Goal: Transaction & Acquisition: Purchase product/service

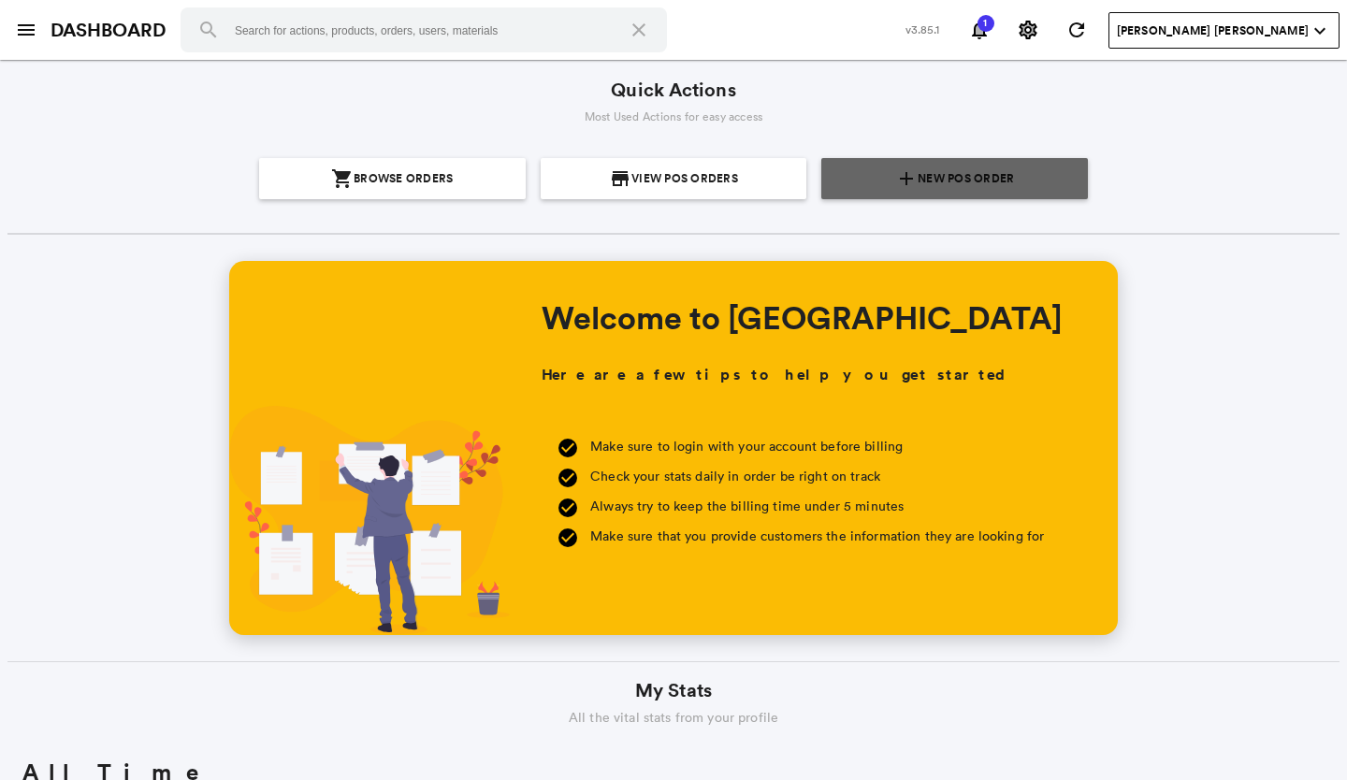
click at [972, 174] on span "New POS Order" at bounding box center [966, 178] width 96 height 41
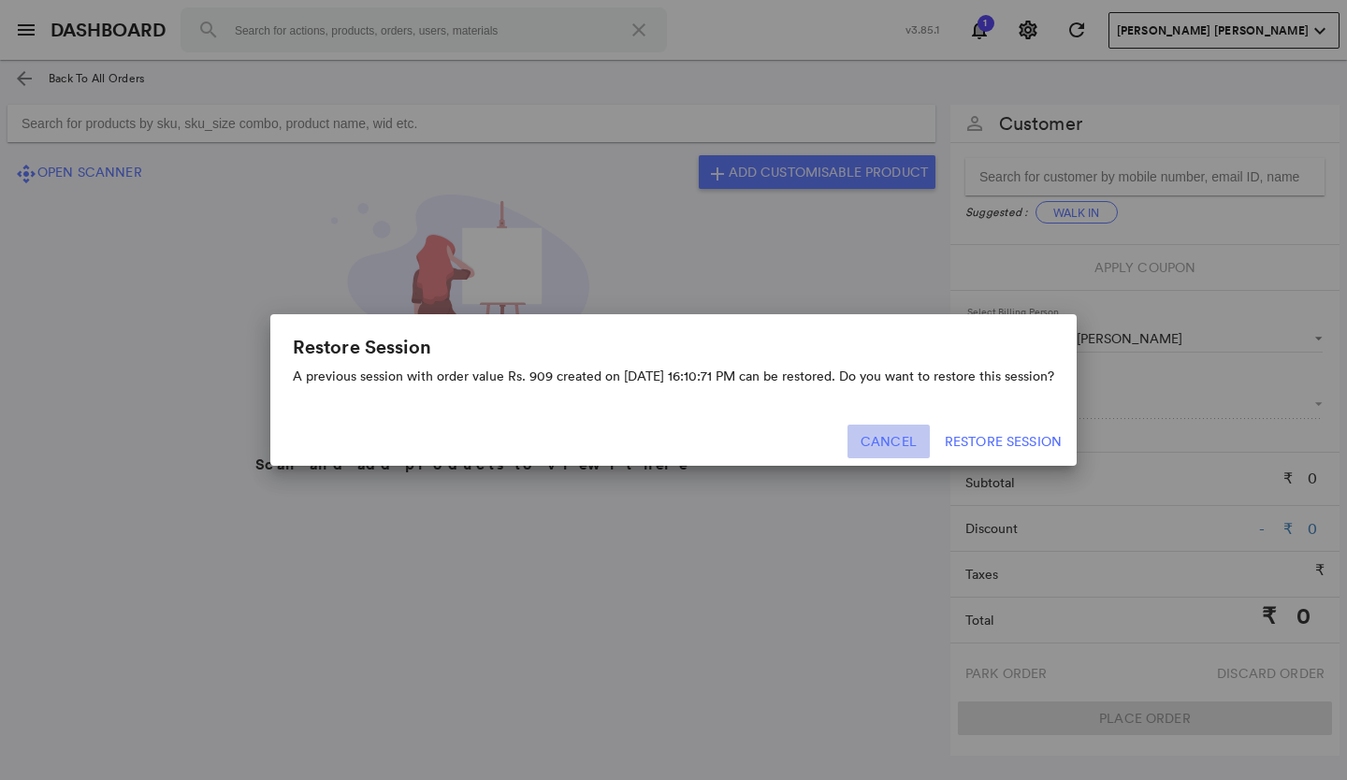
click at [885, 442] on button "Cancel" at bounding box center [888, 442] width 82 height 34
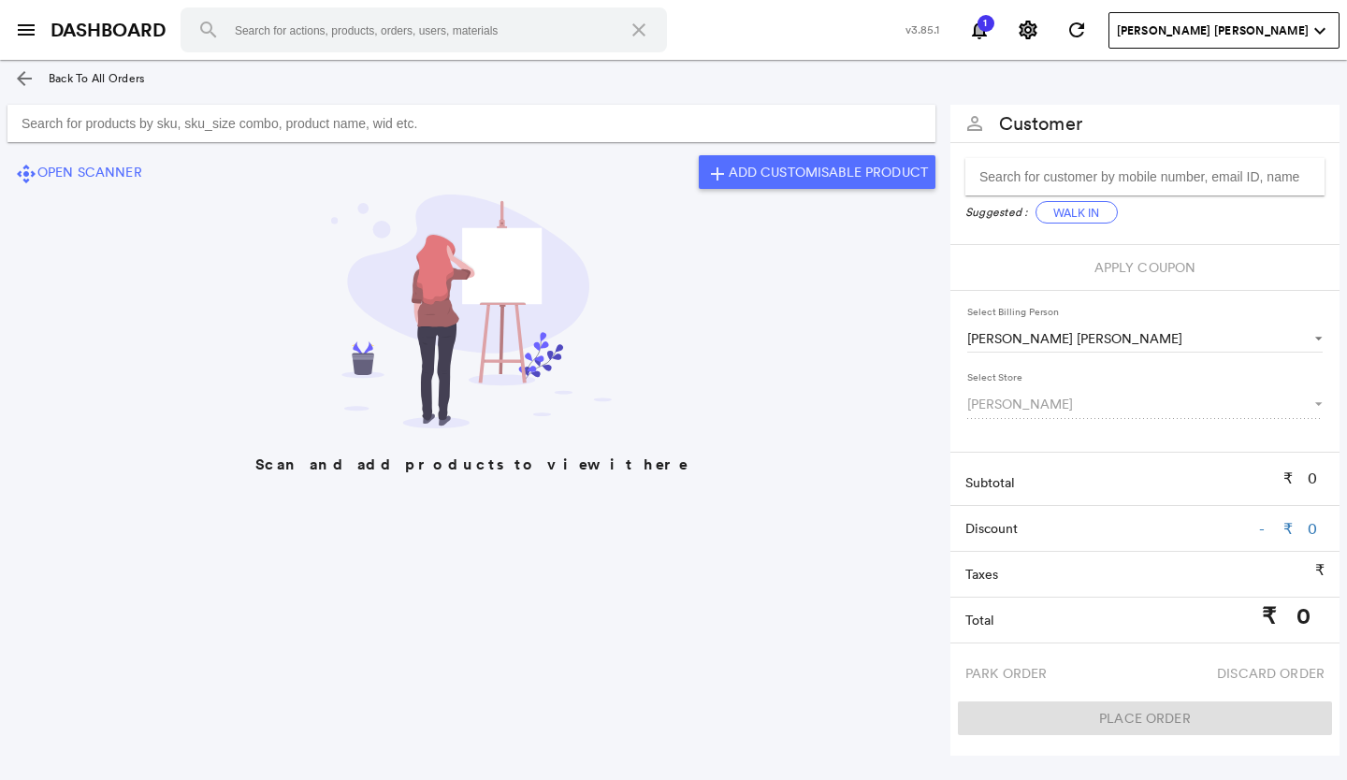
click at [15, 123] on input "Search for products by sku, sku_size combo, product name, wid etc." at bounding box center [471, 123] width 928 height 37
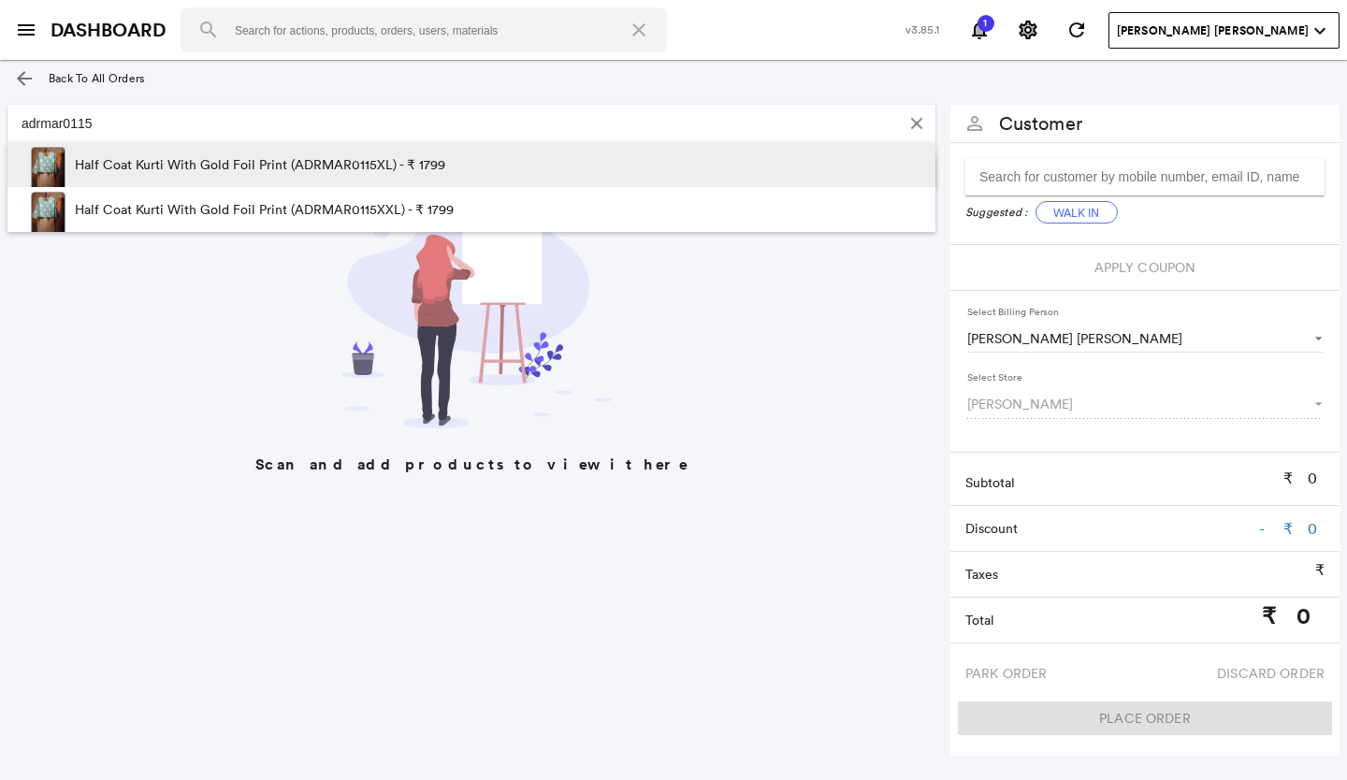
type input "adrmar0115"
click at [370, 161] on p "Half Coat Kurti With Gold Foil Print (ADRMAR0115XL) - ₹ 1799" at bounding box center [260, 164] width 370 height 45
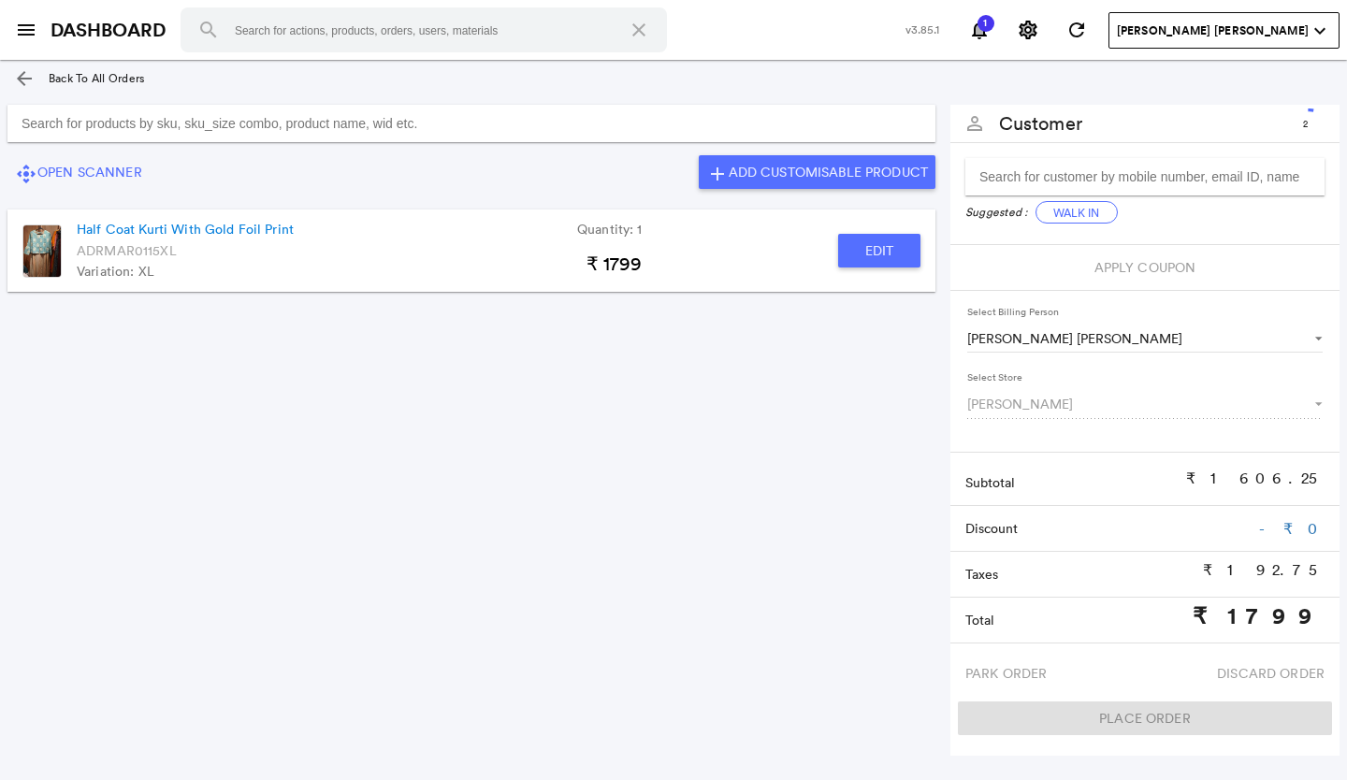
click at [872, 251] on button "Edit" at bounding box center [879, 251] width 82 height 34
type input "Half Coat Kurti With Gold Foil Print"
type input "1"
type input "0"
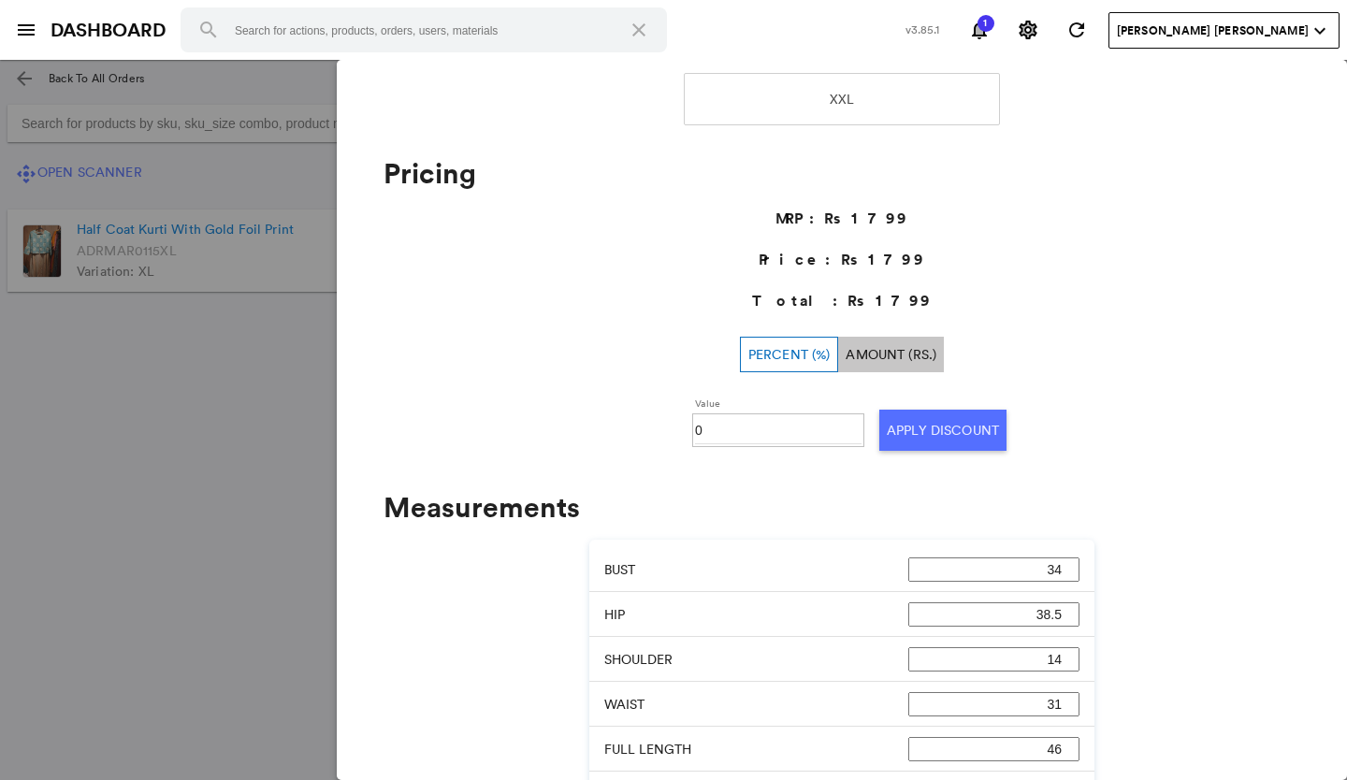
scroll to position [468, 0]
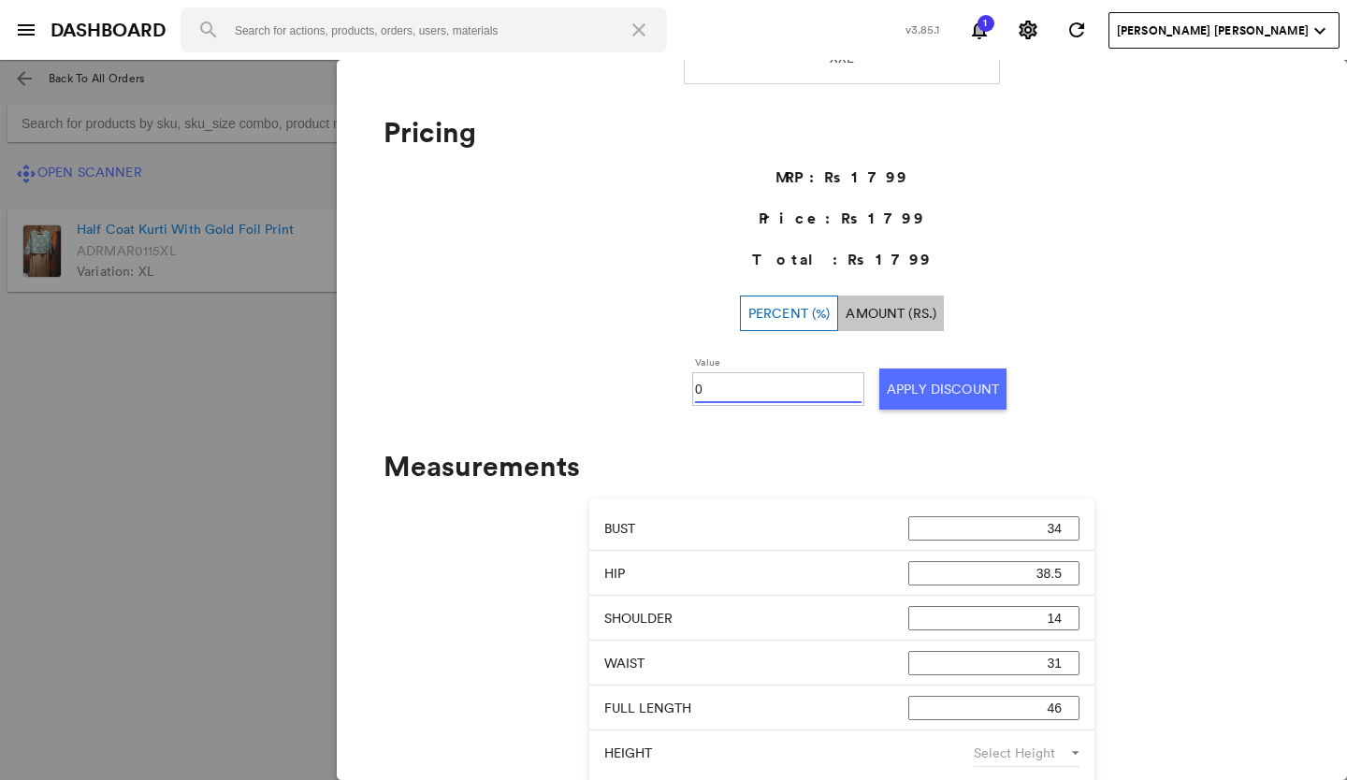
click at [703, 391] on input "0" at bounding box center [778, 389] width 167 height 28
type input "30"
click at [927, 384] on button "Apply Discount" at bounding box center [942, 389] width 127 height 41
click at [223, 494] on md-backdrop at bounding box center [673, 420] width 1347 height 720
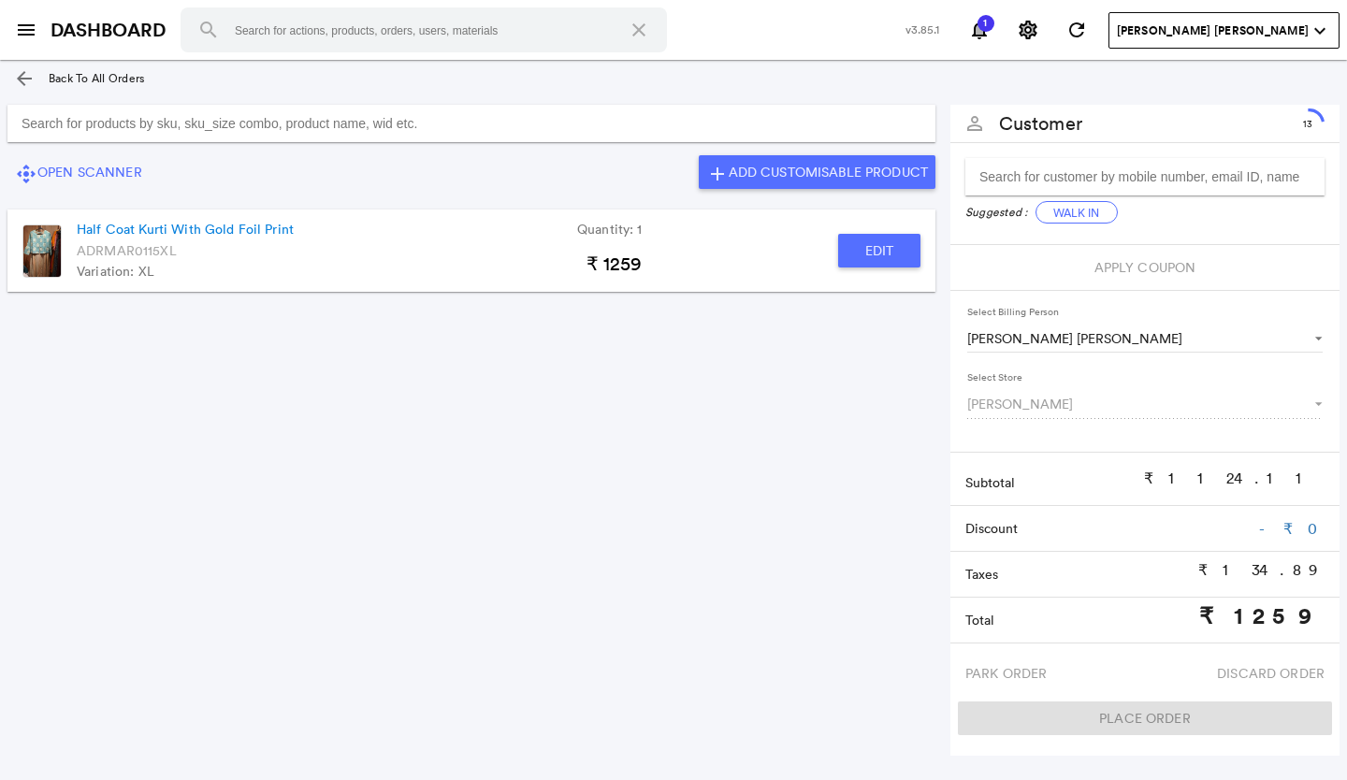
click at [36, 122] on input "Search for products by sku, sku_size combo, product name, wid etc." at bounding box center [471, 123] width 928 height 37
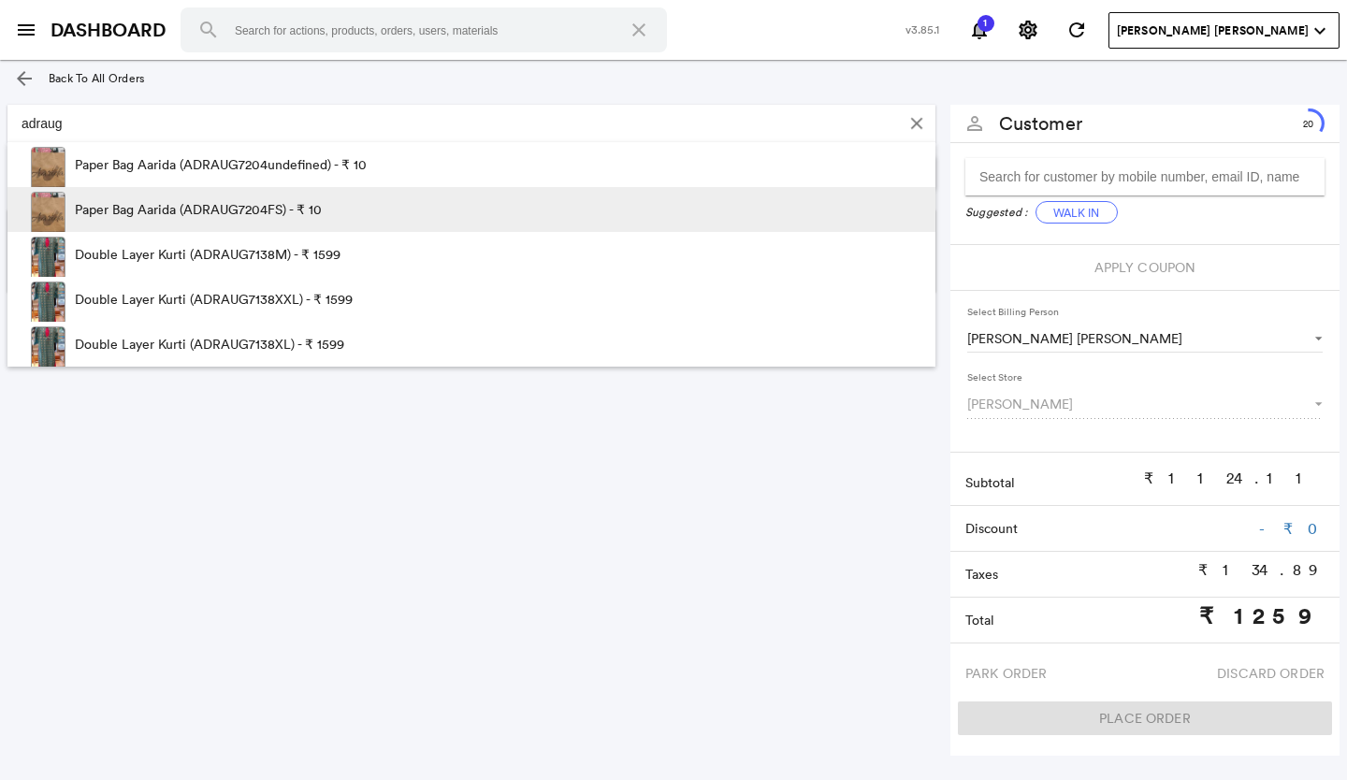
type input "adraug"
click at [135, 206] on p "Paper Bag Aarida (ADRAUG7204FS) - ₹ 10" at bounding box center [198, 209] width 247 height 45
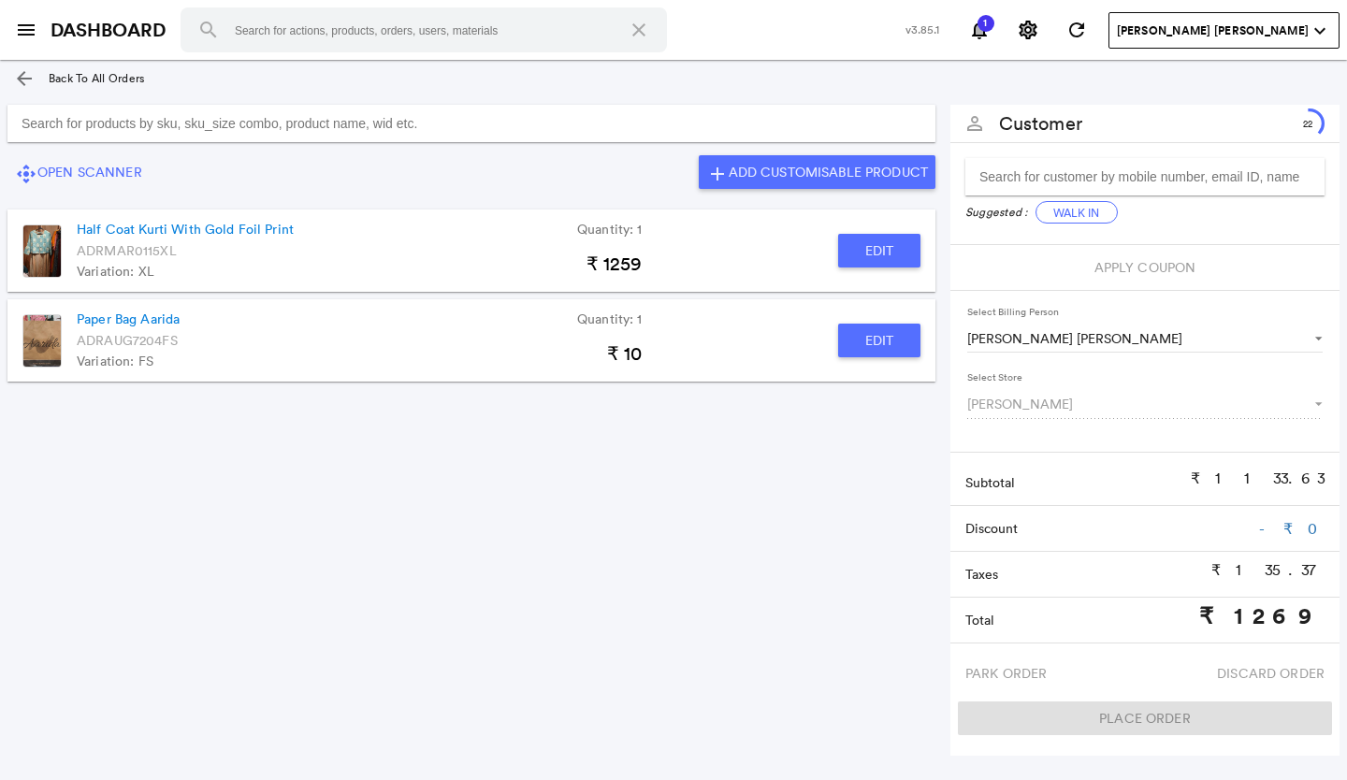
click at [895, 342] on button "Edit" at bounding box center [879, 341] width 82 height 34
type input "Paper Bag Aarida"
type input "0"
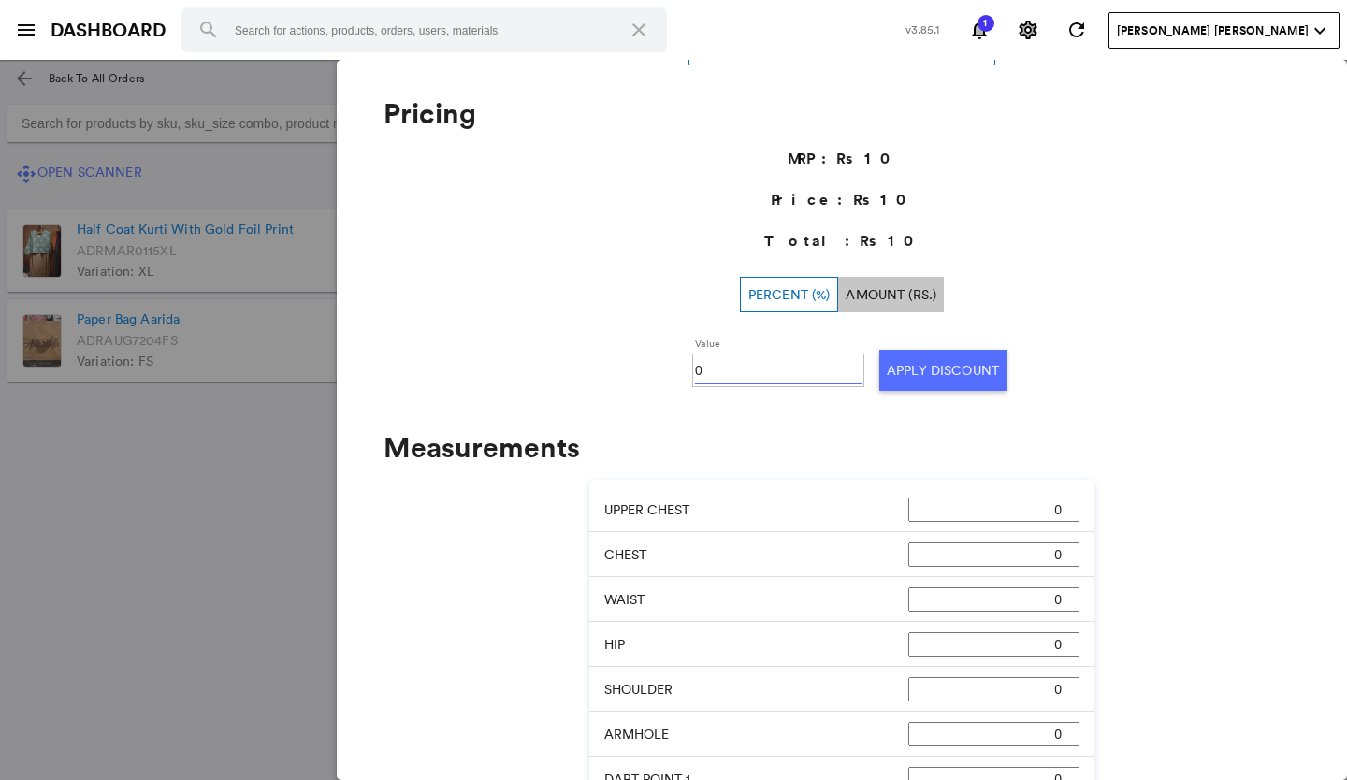
click at [716, 370] on input "0" at bounding box center [778, 370] width 167 height 28
type input "100"
click at [943, 365] on button "Apply Discount" at bounding box center [942, 370] width 127 height 41
click at [195, 574] on md-backdrop at bounding box center [673, 420] width 1347 height 720
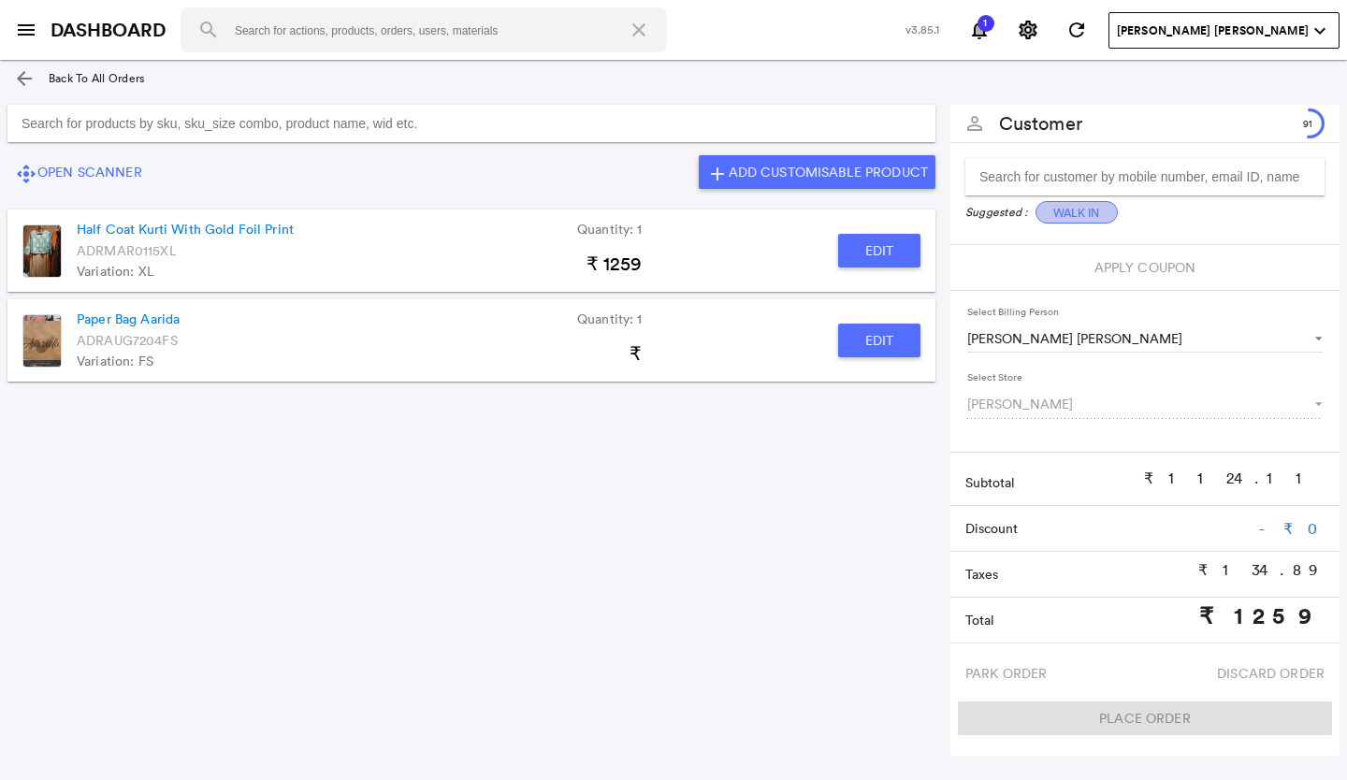
click at [1062, 214] on button "Walk In" at bounding box center [1076, 212] width 82 height 22
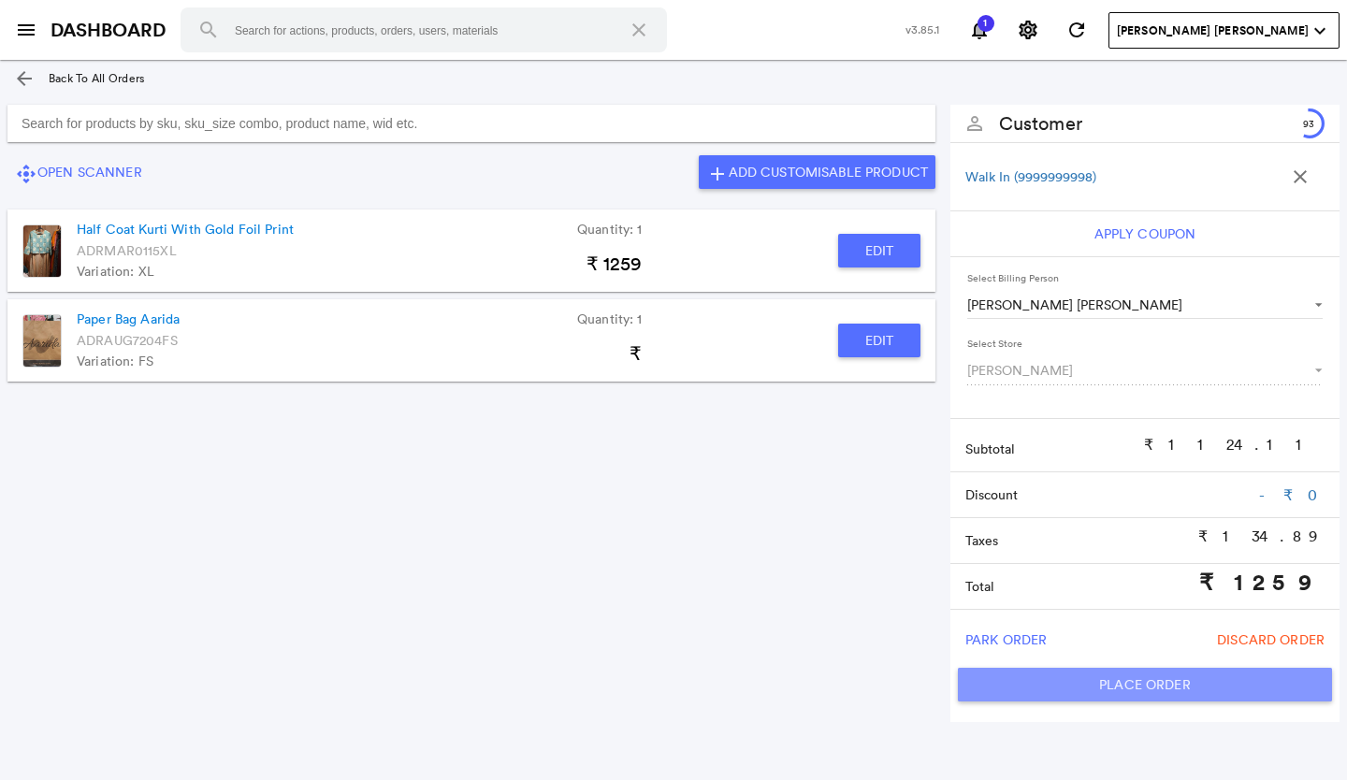
click at [1035, 677] on button "Place Order" at bounding box center [1145, 685] width 374 height 34
type input "1259"
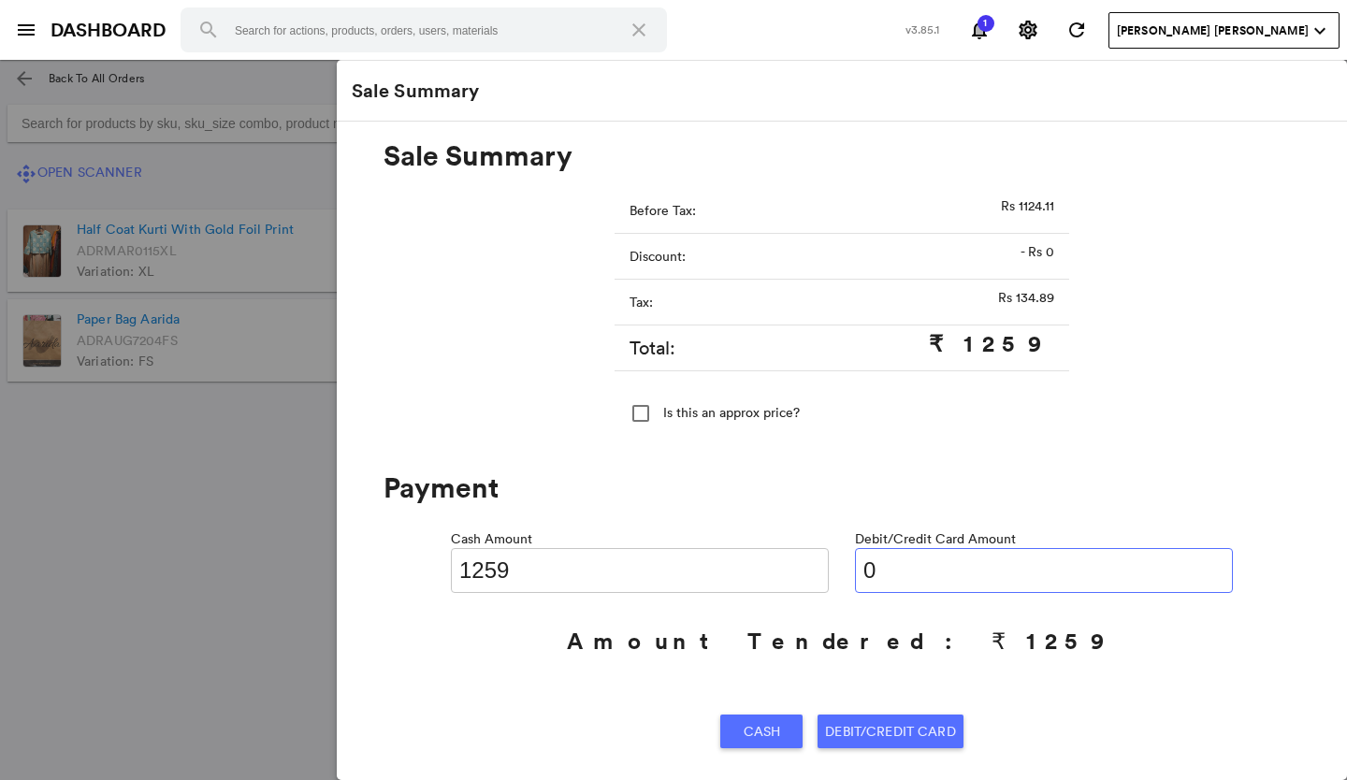
click at [900, 567] on input "0" at bounding box center [1044, 570] width 378 height 45
type input "01259"
type input "0"
type input "01259"
click at [904, 722] on span "Debit/Credit Card" at bounding box center [890, 732] width 130 height 34
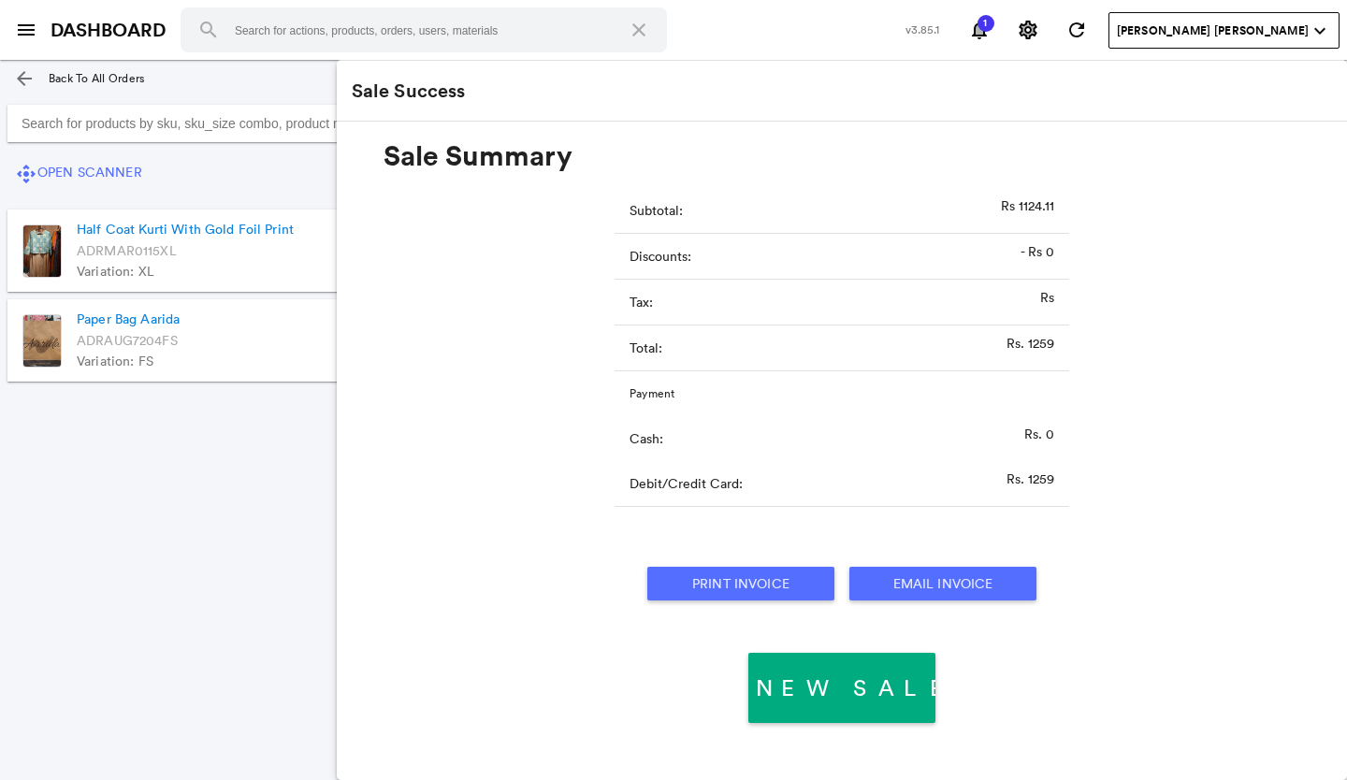
click at [714, 580] on button "Print Invoice" at bounding box center [740, 584] width 187 height 34
click at [23, 76] on md-icon "arrow_back" at bounding box center [24, 78] width 22 height 22
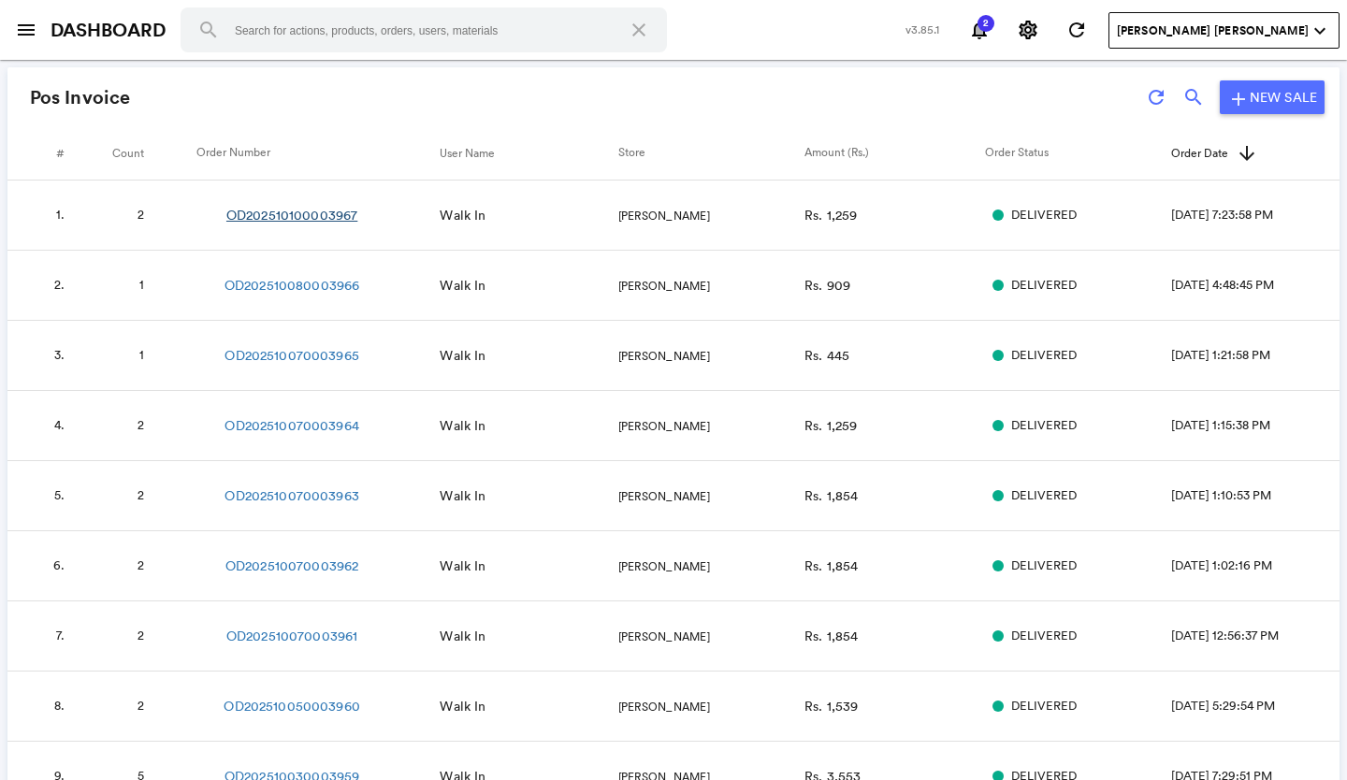
click at [337, 210] on link "OD202510100003967" at bounding box center [291, 215] width 131 height 19
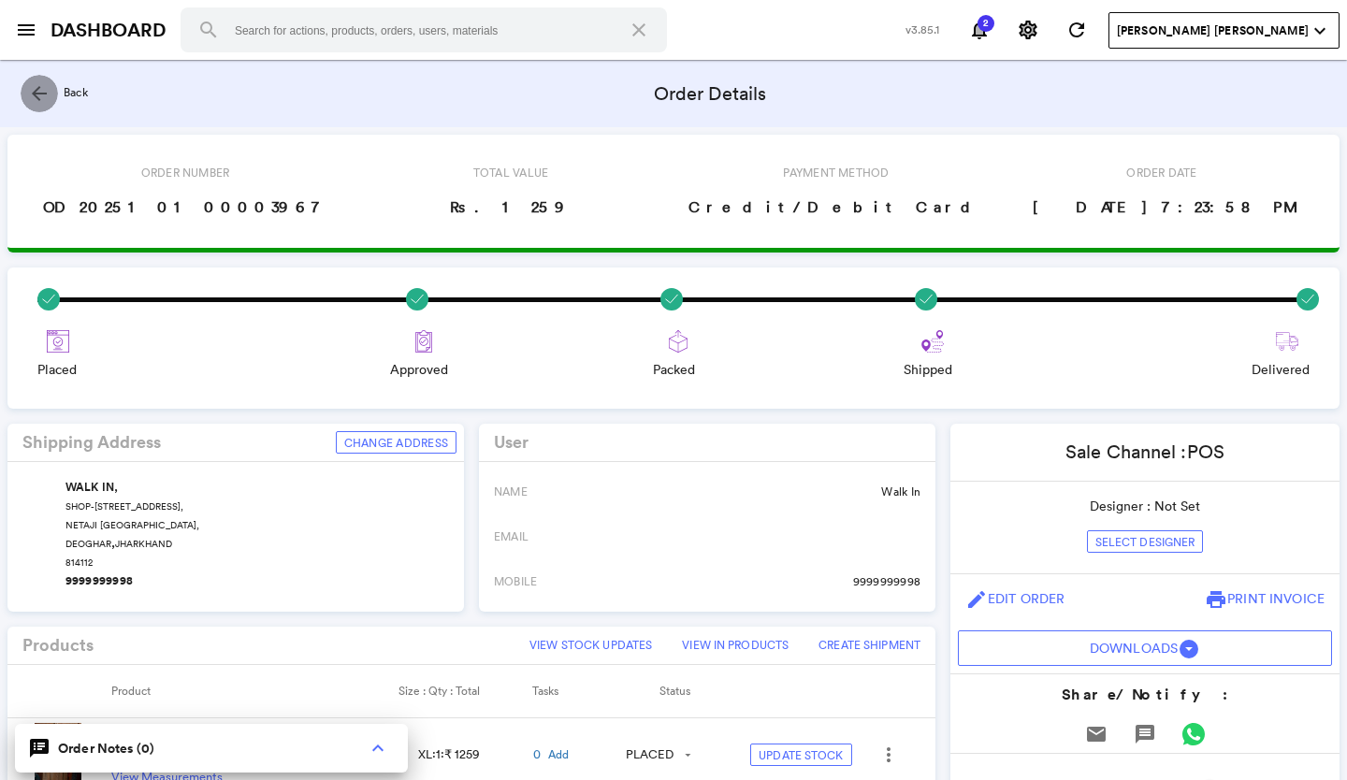
click at [35, 88] on md-icon "arrow_back" at bounding box center [39, 93] width 22 height 22
